Goal: Task Accomplishment & Management: Manage account settings

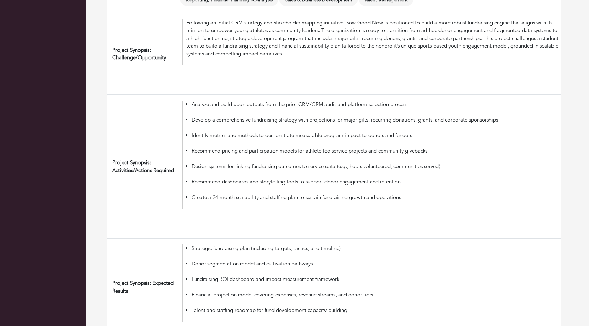
scroll to position [174, 0]
click at [406, 196] on li "Create a 24-month scalability and staffing plan to sustain fundraising growth a…" at bounding box center [375, 201] width 367 height 16
click at [316, 181] on li "Recommend dashboards and storytelling tools to support donor engagement and ret…" at bounding box center [375, 185] width 367 height 16
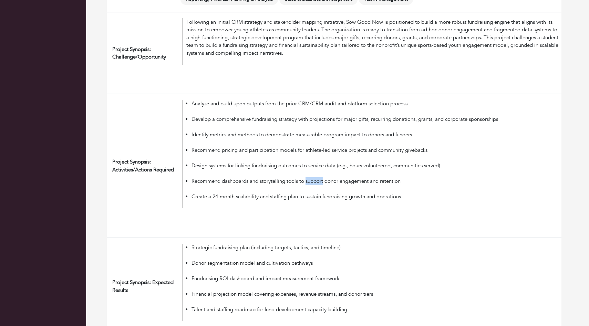
click at [316, 181] on li "Recommend dashboards and storytelling tools to support donor engagement and ret…" at bounding box center [375, 185] width 367 height 16
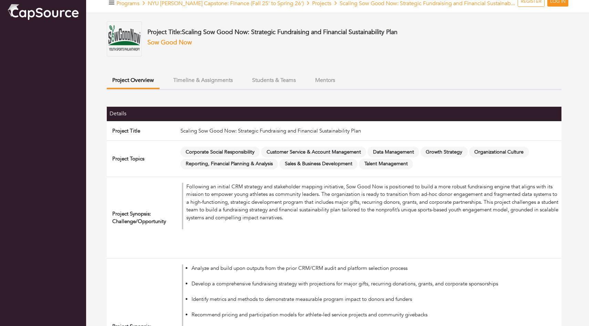
scroll to position [0, 0]
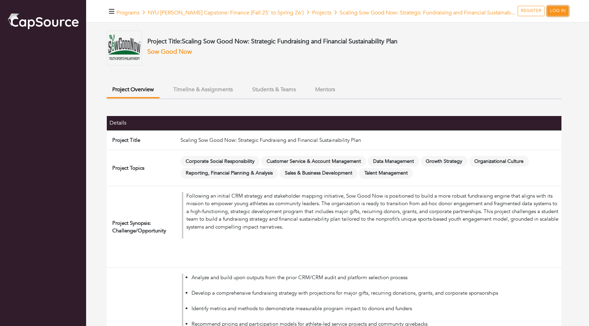
click at [554, 12] on link "LOG IN" at bounding box center [558, 11] width 21 height 10
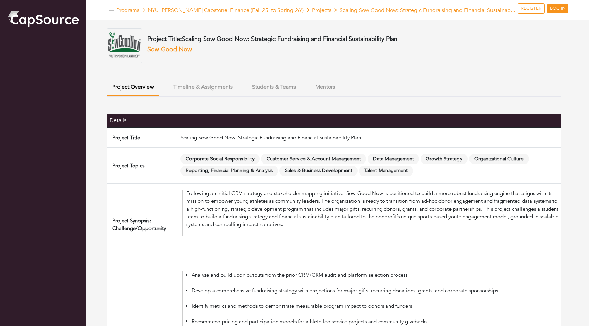
scroll to position [6, 0]
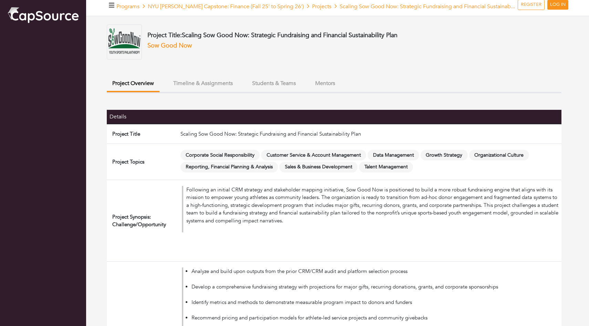
click at [270, 87] on button "Students & Teams" at bounding box center [274, 83] width 55 height 15
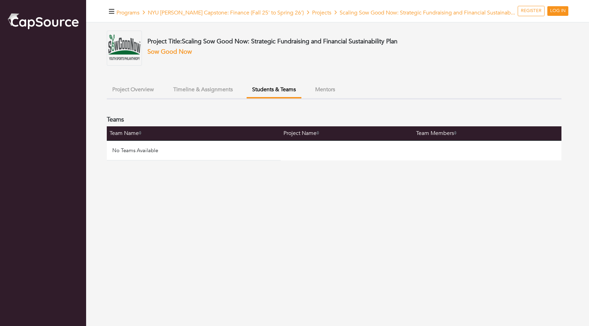
click at [217, 92] on button "Timeline & Assignments" at bounding box center [203, 89] width 71 height 15
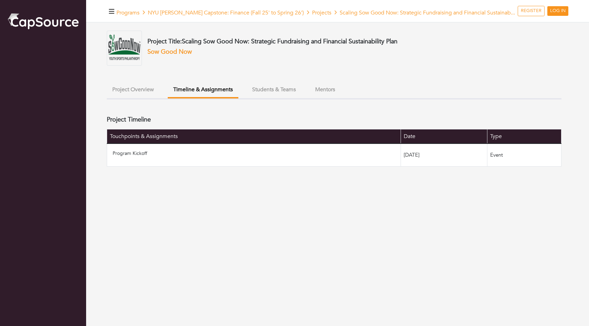
click at [146, 88] on button "Project Overview" at bounding box center [133, 89] width 53 height 15
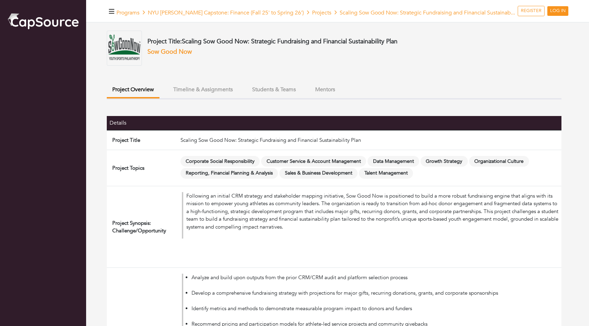
click at [113, 12] on icon "button" at bounding box center [112, 11] width 6 height 7
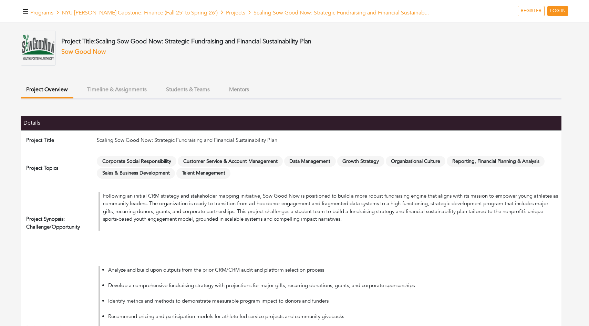
click at [23, 13] on icon "button" at bounding box center [26, 11] width 6 height 4
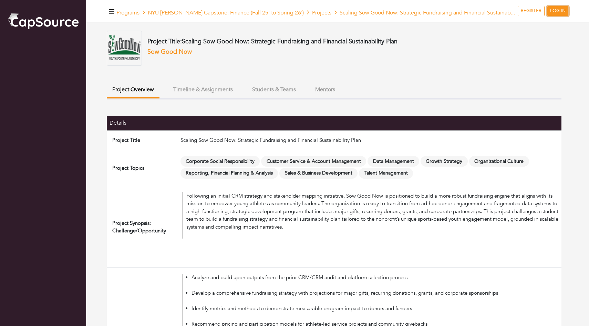
click at [556, 11] on link "LOG IN" at bounding box center [558, 11] width 21 height 10
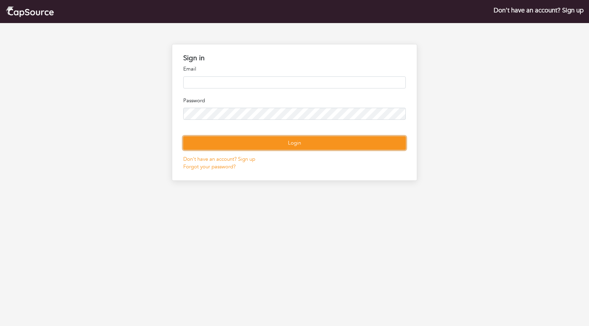
click at [279, 150] on button "Login" at bounding box center [294, 142] width 223 height 13
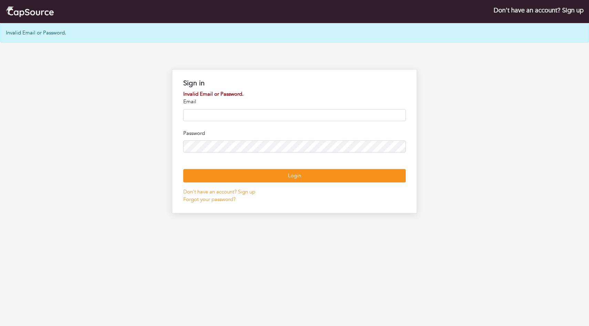
click at [217, 118] on input "email" at bounding box center [294, 115] width 223 height 12
type input "**********"
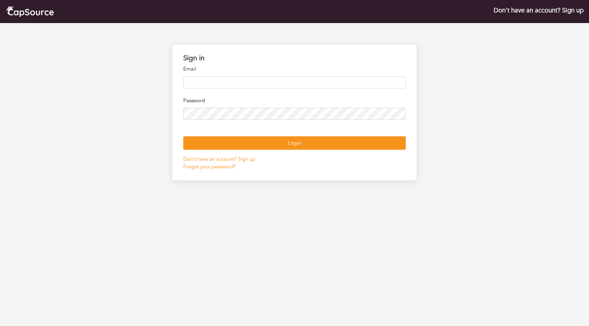
click at [216, 83] on input "email" at bounding box center [294, 83] width 223 height 12
